Goal: Information Seeking & Learning: Learn about a topic

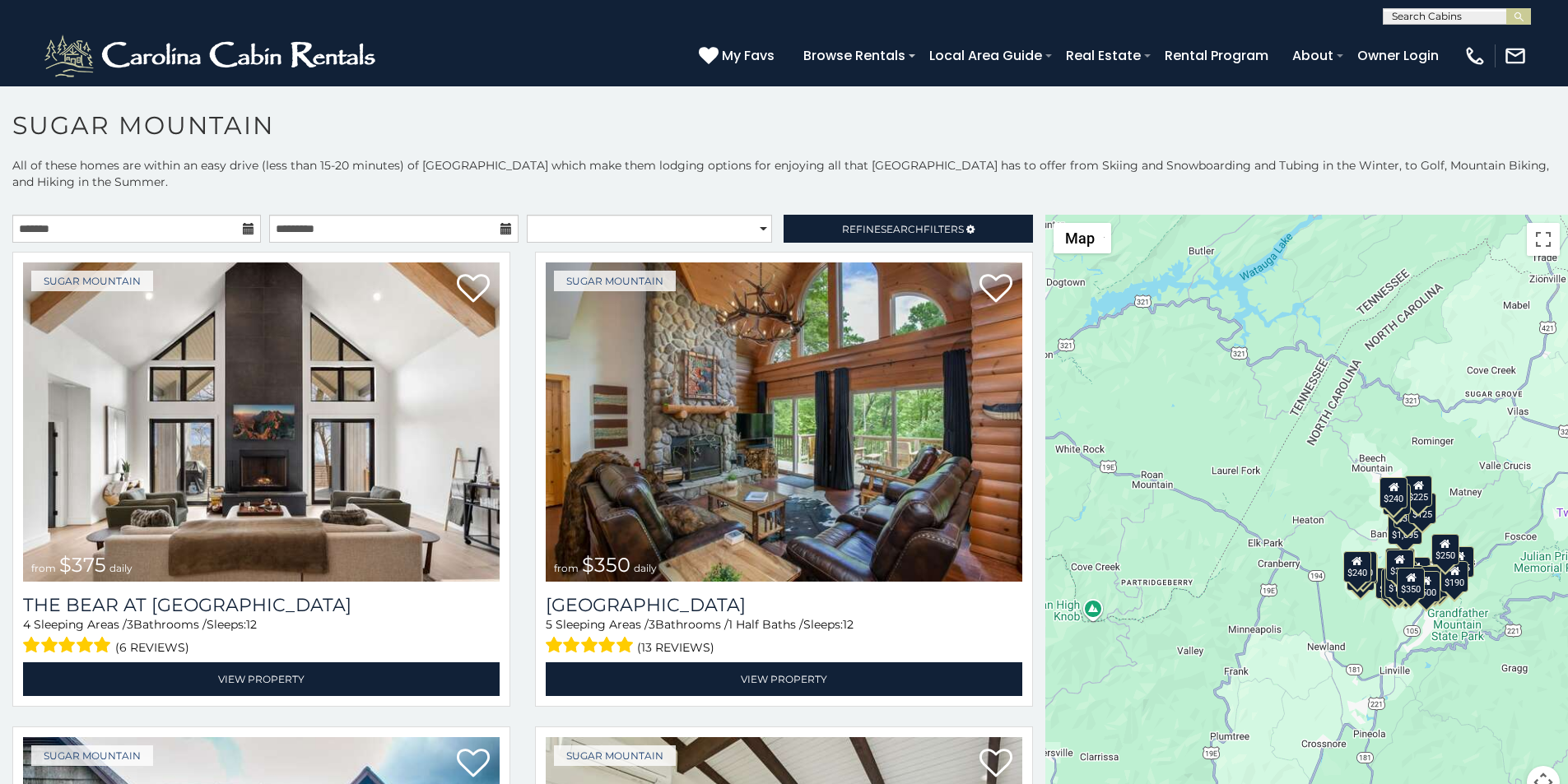
click at [675, 189] on div "**********" at bounding box center [784, 500] width 1568 height 686
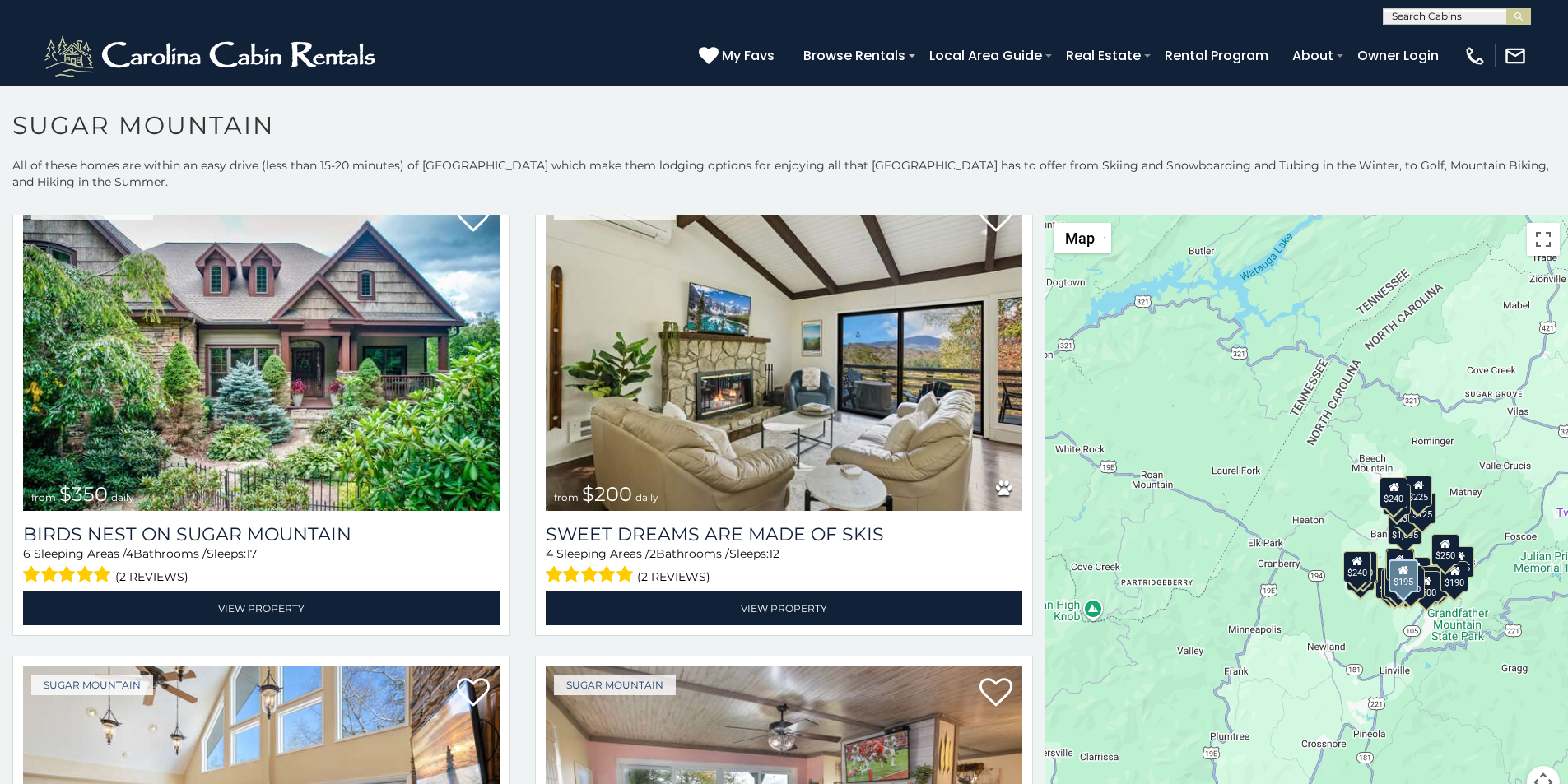
scroll to position [480, 0]
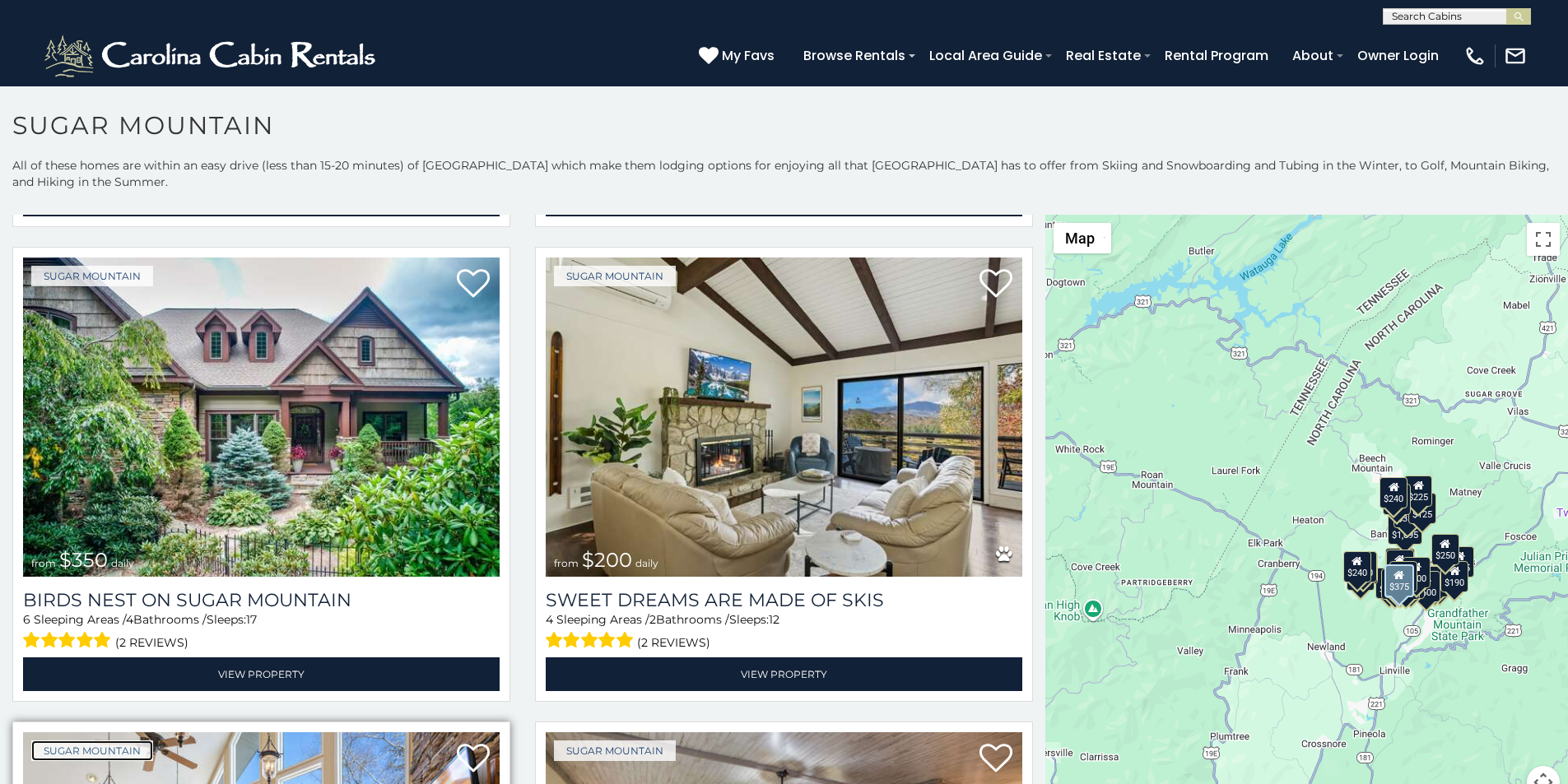
click at [42, 740] on link "Sugar Mountain" at bounding box center [92, 750] width 122 height 20
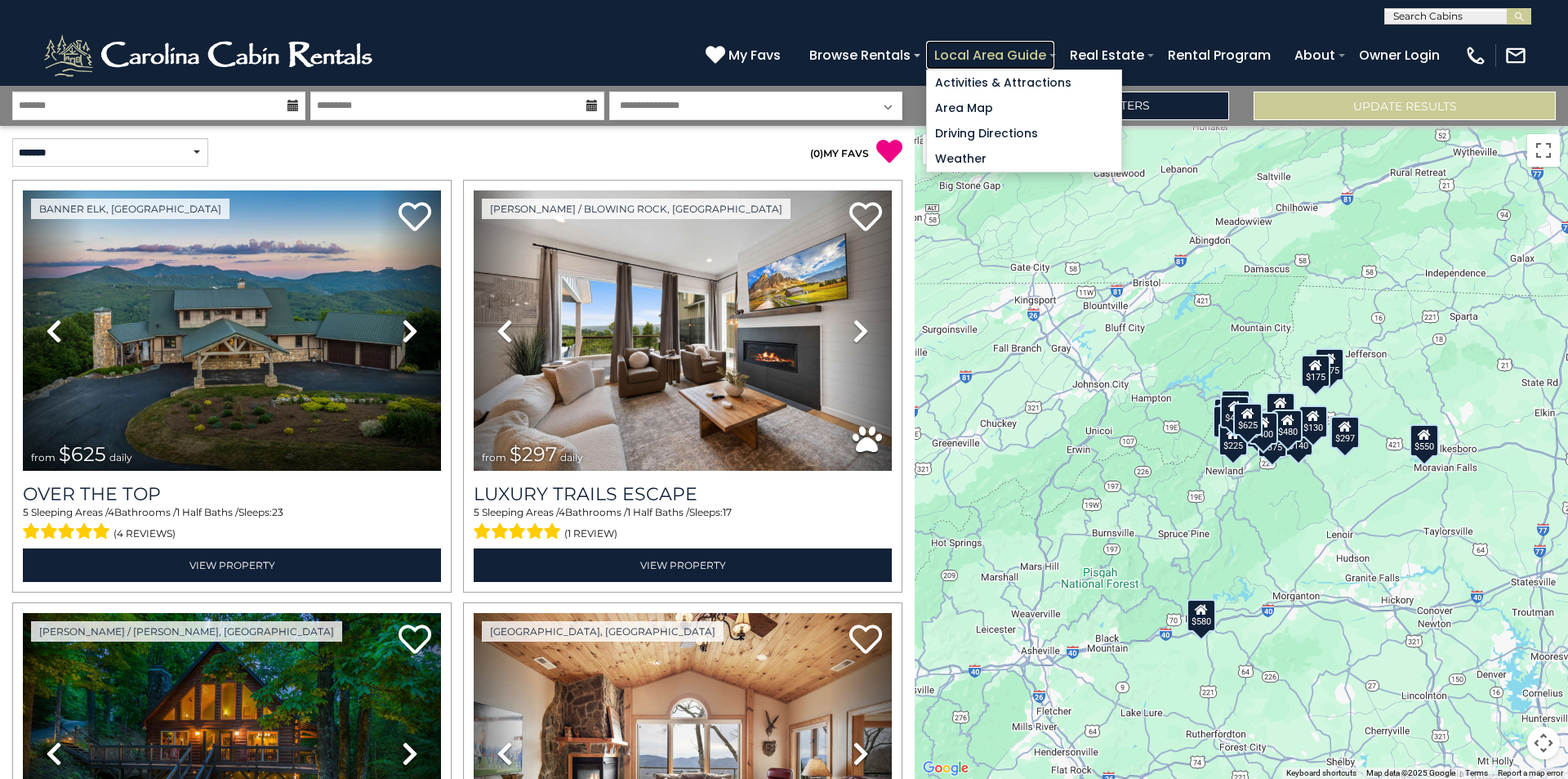
click at [1055, 48] on link "Local Area Guide" at bounding box center [991, 55] width 129 height 28
